Goal: Transaction & Acquisition: Subscribe to service/newsletter

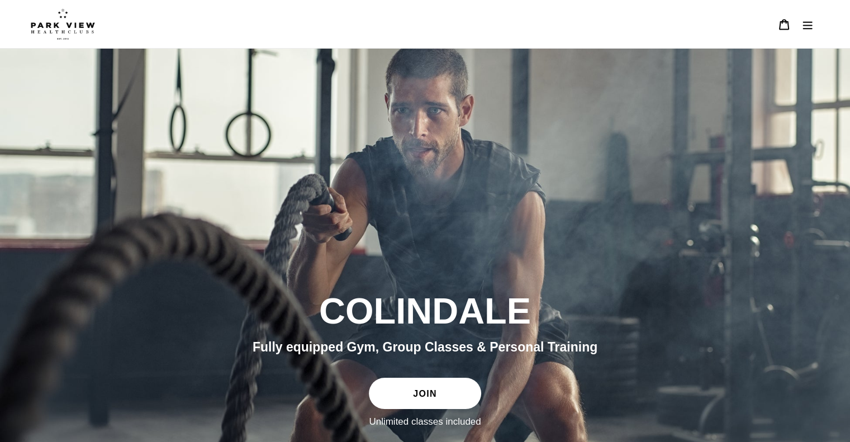
click at [418, 386] on link "JOIN" at bounding box center [425, 393] width 112 height 31
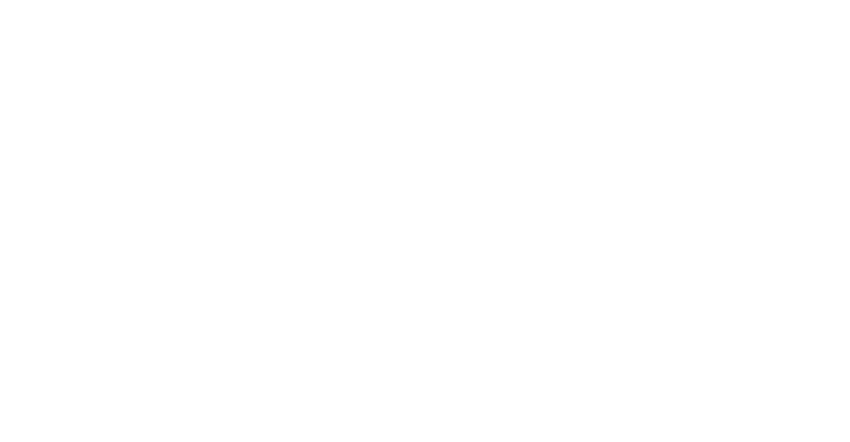
scroll to position [1137, 0]
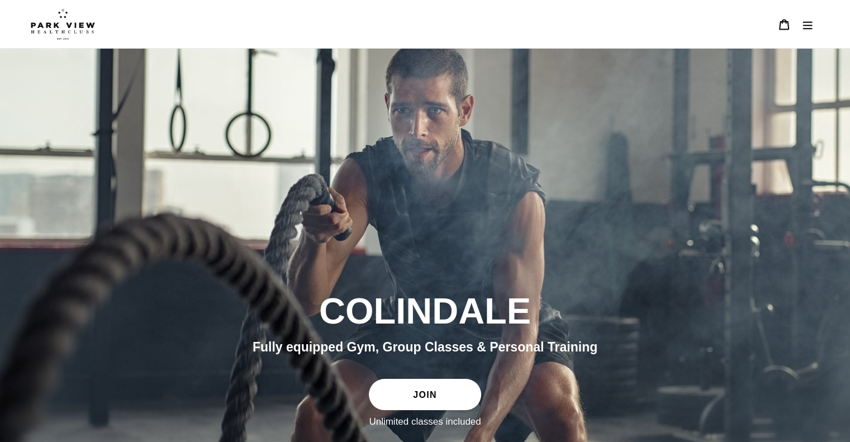
click at [66, 19] on img at bounding box center [63, 23] width 64 height 31
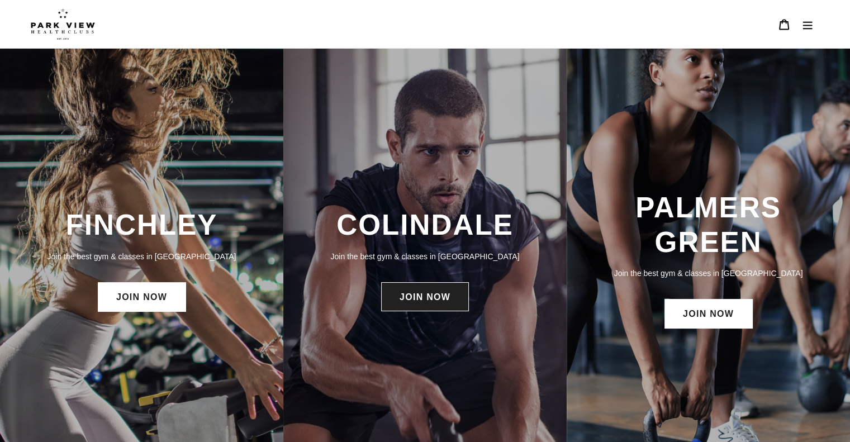
click at [409, 296] on link "JOIN NOW" at bounding box center [425, 296] width 88 height 29
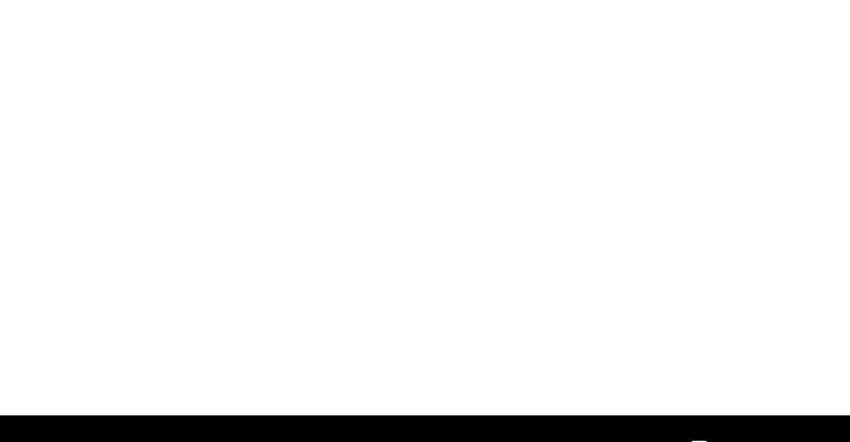
scroll to position [1097, 0]
